Goal: Task Accomplishment & Management: Manage account settings

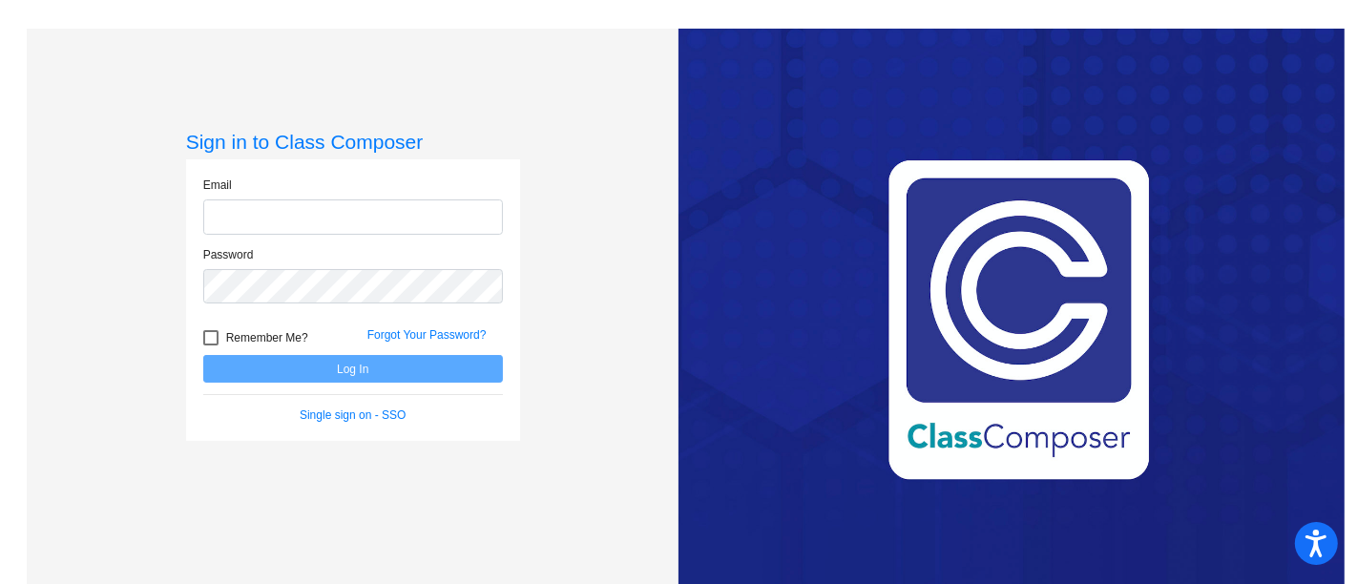
type input "robatini@bbhcsd.org"
click at [363, 369] on button "Log In" at bounding box center [353, 369] width 300 height 28
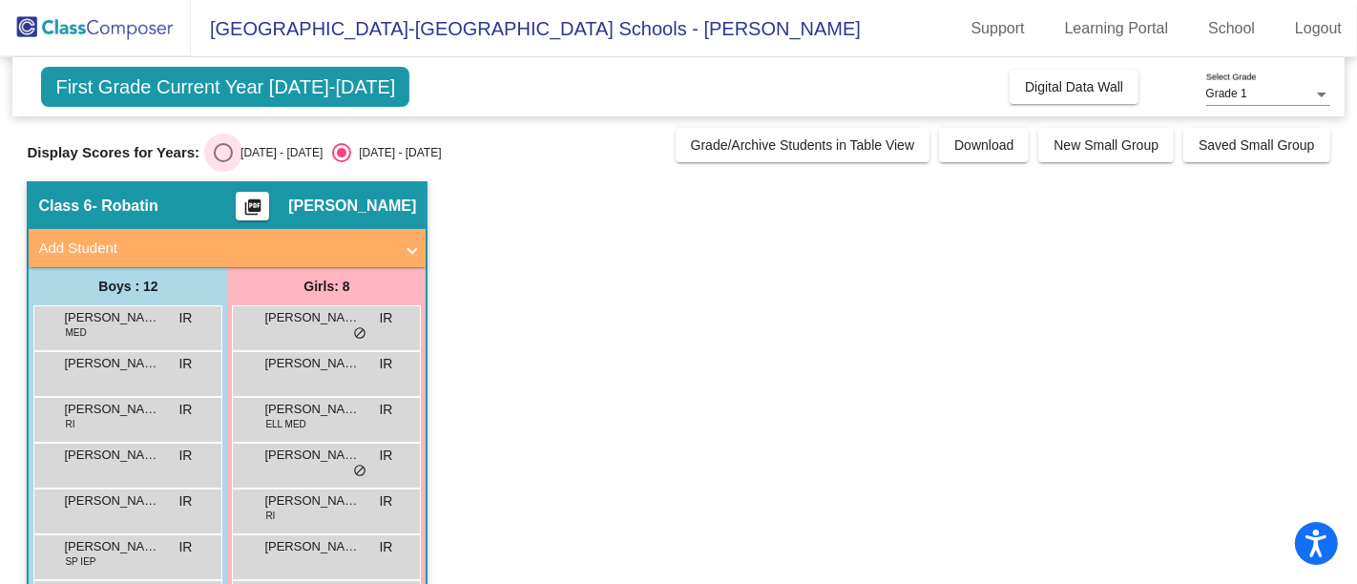
click at [214, 149] on div "Select an option" at bounding box center [223, 152] width 19 height 19
click at [222, 162] on input "2024 - 2025" at bounding box center [222, 162] width 1 height 1
radio input "true"
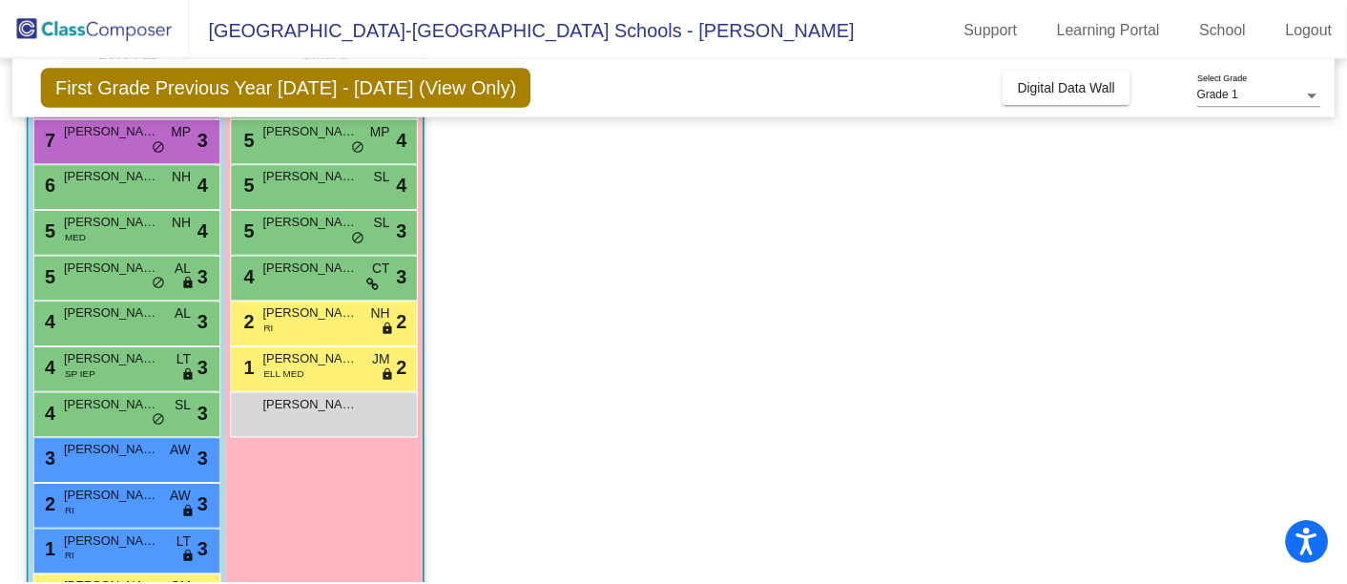
scroll to position [300, 0]
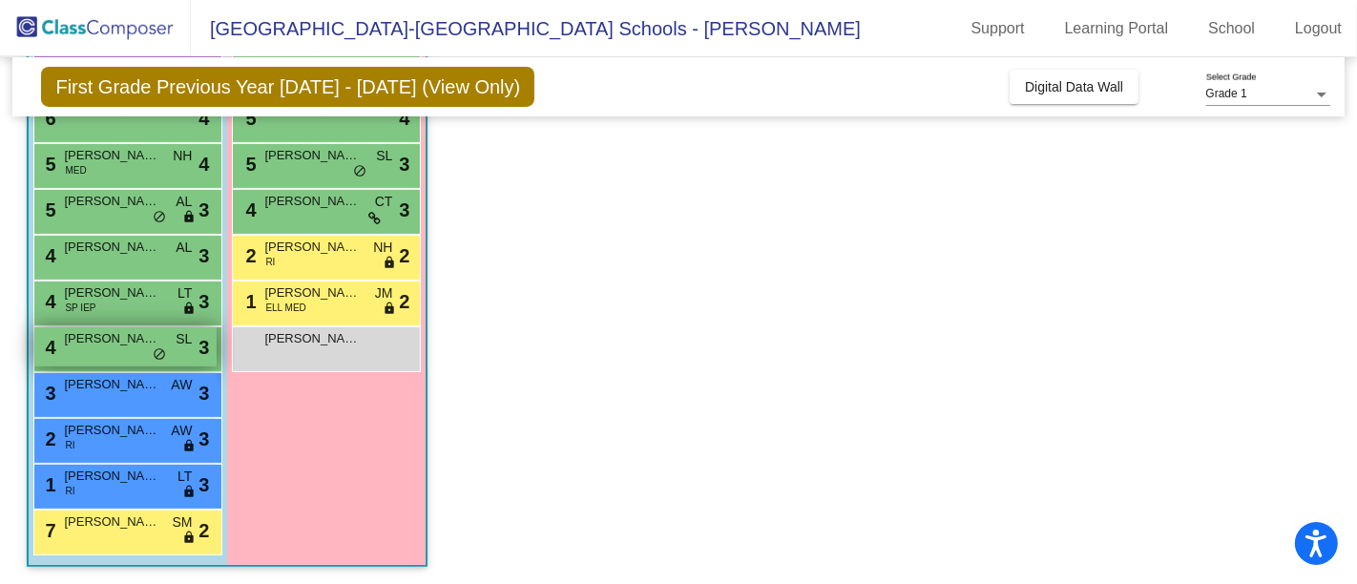
click at [113, 331] on span "Matthew Needham" at bounding box center [111, 338] width 95 height 19
